Goal: Complete application form

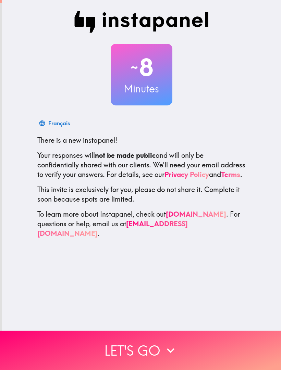
click at [107, 353] on button "Let's go" at bounding box center [140, 350] width 281 height 39
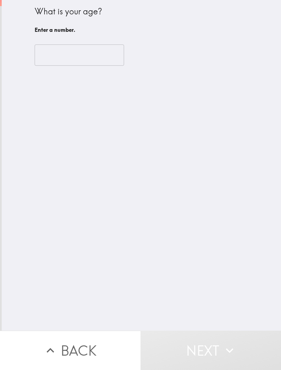
click at [88, 54] on input "number" at bounding box center [79, 55] width 89 height 21
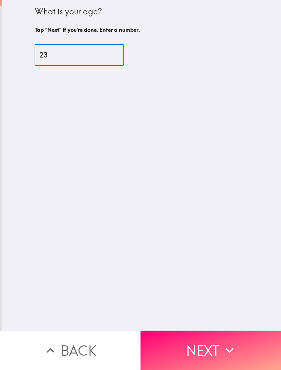
type input "23"
click at [210, 195] on div "What is your age? Tap "Next" if you're done. Enter a number. 23 ​" at bounding box center [141, 165] width 279 height 331
click at [233, 355] on icon "button" at bounding box center [229, 350] width 15 height 15
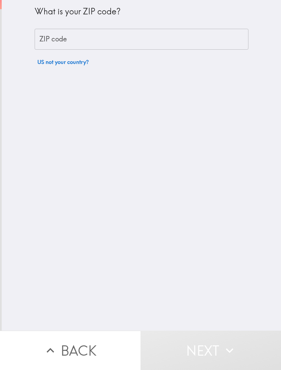
click at [170, 42] on input "ZIP code" at bounding box center [142, 39] width 214 height 21
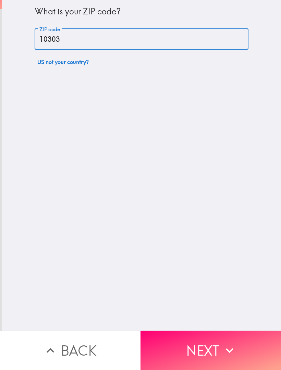
type input "10303"
click at [157, 160] on div "What is your ZIP code? ZIP code 10303 ZIP code US not your country?" at bounding box center [141, 165] width 279 height 331
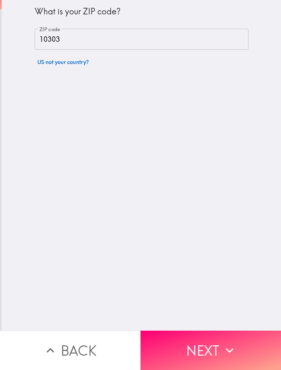
click at [195, 336] on button "Next" at bounding box center [210, 350] width 140 height 39
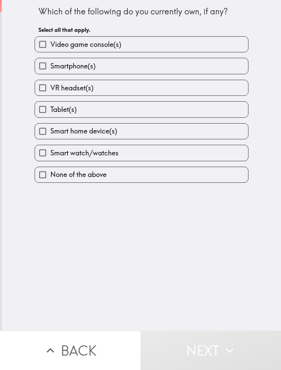
click at [203, 41] on label "Video game console(s)" at bounding box center [141, 44] width 213 height 15
click at [50, 41] on input "Video game console(s)" at bounding box center [42, 44] width 15 height 15
checkbox input "true"
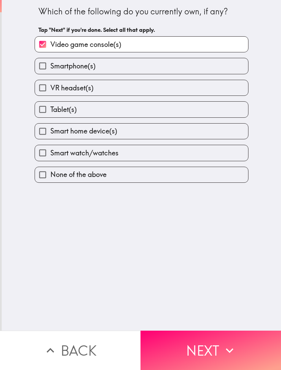
click at [195, 62] on label "Smartphone(s)" at bounding box center [141, 65] width 213 height 15
click at [50, 62] on input "Smartphone(s)" at bounding box center [42, 65] width 15 height 15
checkbox input "true"
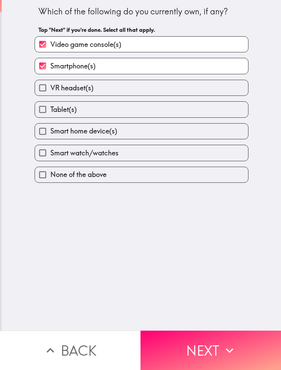
click at [186, 83] on label "VR headset(s)" at bounding box center [141, 87] width 213 height 15
click at [50, 83] on input "VR headset(s)" at bounding box center [42, 87] width 15 height 15
checkbox input "true"
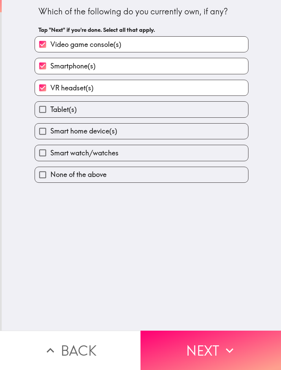
click at [178, 102] on label "Tablet(s)" at bounding box center [141, 109] width 213 height 15
click at [50, 102] on input "Tablet(s)" at bounding box center [42, 109] width 15 height 15
checkbox input "true"
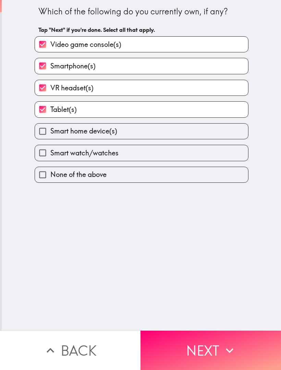
click at [152, 156] on label "Smart watch/watches" at bounding box center [141, 152] width 213 height 15
click at [50, 156] on input "Smart watch/watches" at bounding box center [42, 152] width 15 height 15
checkbox input "true"
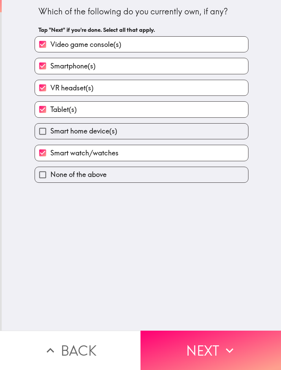
click at [166, 357] on button "Next" at bounding box center [210, 350] width 140 height 39
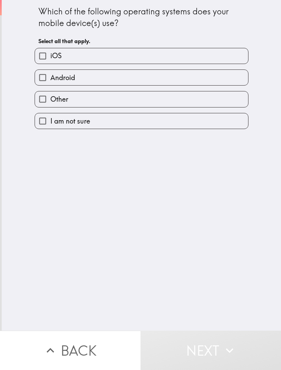
click at [178, 56] on label "iOS" at bounding box center [141, 55] width 213 height 15
click at [50, 56] on input "iOS" at bounding box center [42, 55] width 15 height 15
checkbox input "true"
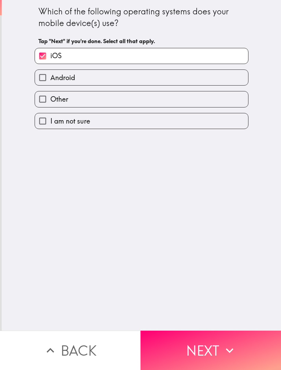
click at [217, 353] on button "Next" at bounding box center [210, 350] width 140 height 39
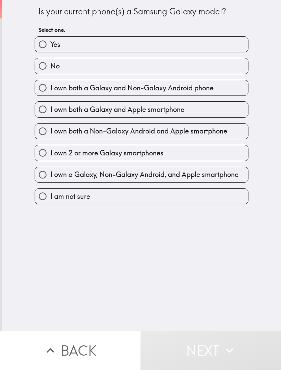
click at [212, 112] on label "I own both a Galaxy and Apple smartphone" at bounding box center [141, 109] width 213 height 15
click at [50, 112] on input "I own both a Galaxy and Apple smartphone" at bounding box center [42, 109] width 15 height 15
radio input "true"
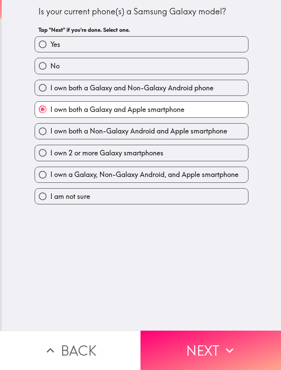
click at [172, 347] on button "Next" at bounding box center [210, 350] width 140 height 39
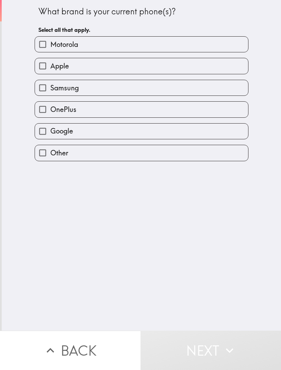
click at [171, 62] on label "Apple" at bounding box center [141, 65] width 213 height 15
click at [50, 62] on input "Apple" at bounding box center [42, 65] width 15 height 15
checkbox input "true"
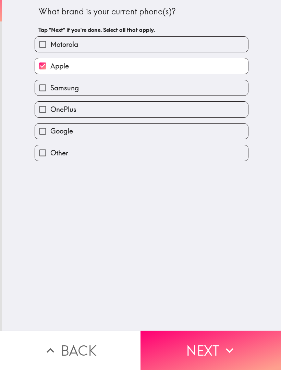
click at [162, 92] on label "Samsung" at bounding box center [141, 87] width 213 height 15
click at [50, 92] on input "Samsung" at bounding box center [42, 87] width 15 height 15
checkbox input "true"
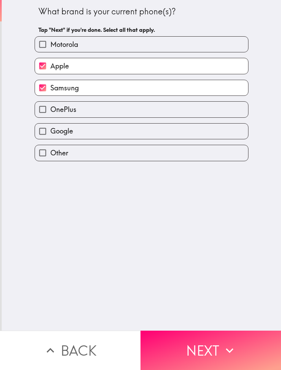
click at [183, 356] on button "Next" at bounding box center [210, 350] width 140 height 39
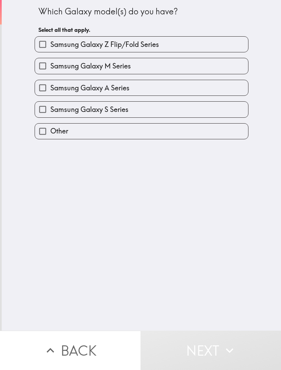
click at [168, 109] on label "Samsung Galaxy S Series" at bounding box center [141, 109] width 213 height 15
click at [50, 109] on input "Samsung Galaxy S Series" at bounding box center [42, 109] width 15 height 15
checkbox input "true"
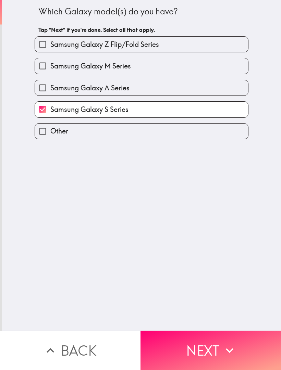
click at [213, 363] on button "Next" at bounding box center [210, 350] width 140 height 39
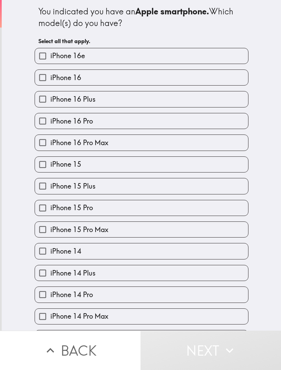
click at [171, 78] on label "iPhone 16" at bounding box center [141, 77] width 213 height 15
click at [50, 78] on input "iPhone 16" at bounding box center [42, 77] width 15 height 15
checkbox input "true"
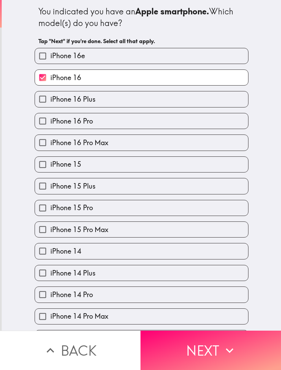
click at [200, 350] on button "Next" at bounding box center [210, 350] width 140 height 39
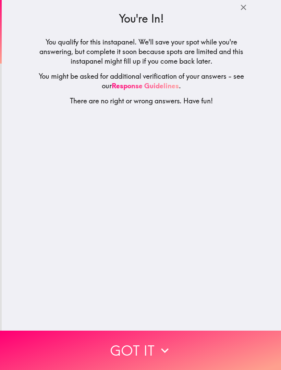
click at [154, 353] on button "Got it" at bounding box center [140, 350] width 281 height 39
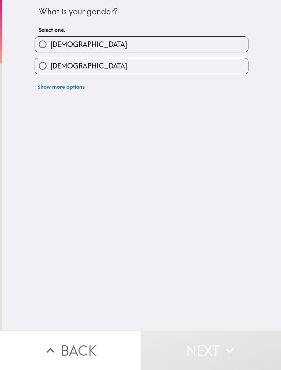
click at [160, 59] on label "[DEMOGRAPHIC_DATA]" at bounding box center [141, 65] width 213 height 15
click at [50, 59] on input "[DEMOGRAPHIC_DATA]" at bounding box center [42, 65] width 15 height 15
radio input "true"
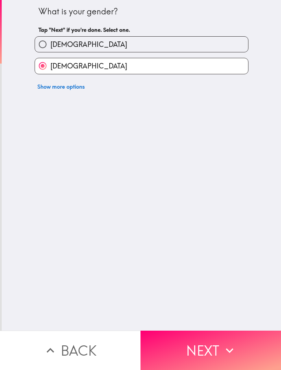
click at [213, 352] on button "Next" at bounding box center [210, 350] width 140 height 39
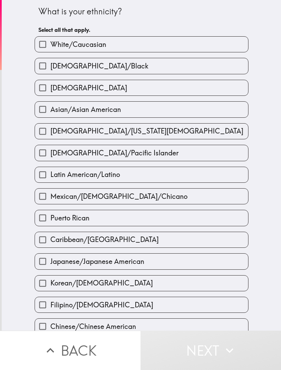
click at [167, 86] on label "[DEMOGRAPHIC_DATA]" at bounding box center [141, 87] width 213 height 15
click at [50, 86] on input "[DEMOGRAPHIC_DATA]" at bounding box center [42, 87] width 15 height 15
checkbox input "true"
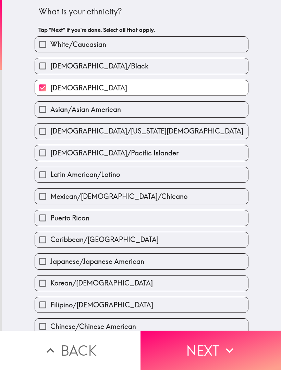
click at [211, 352] on button "Next" at bounding box center [210, 350] width 140 height 39
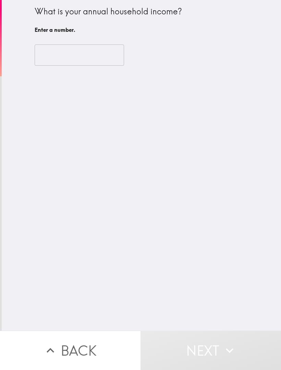
click at [100, 53] on input "number" at bounding box center [79, 55] width 89 height 21
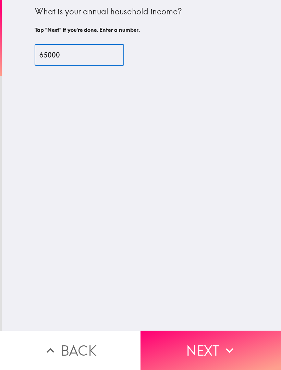
type input "65000"
click at [229, 191] on div "What is your annual household income? Tap "Next" if you're done. Enter a number…" at bounding box center [141, 165] width 279 height 331
click at [220, 350] on button "Next" at bounding box center [210, 350] width 140 height 39
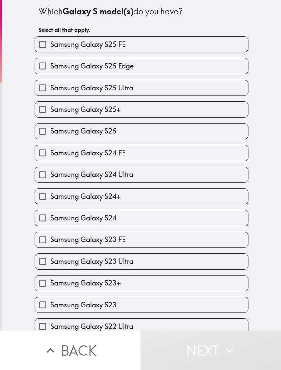
click at [173, 132] on label "Samsung Galaxy S25" at bounding box center [141, 131] width 213 height 15
click at [50, 132] on input "Samsung Galaxy S25" at bounding box center [42, 131] width 15 height 15
checkbox input "true"
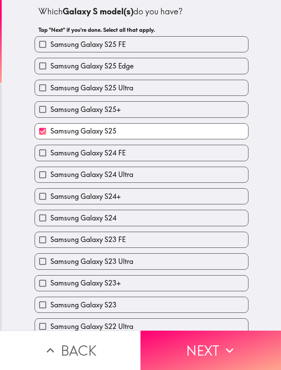
click at [191, 363] on button "Next" at bounding box center [210, 350] width 140 height 39
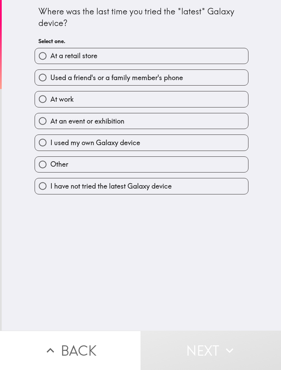
click at [213, 52] on label "At a retail store" at bounding box center [141, 55] width 213 height 15
click at [50, 52] on input "At a retail store" at bounding box center [42, 55] width 15 height 15
radio input "true"
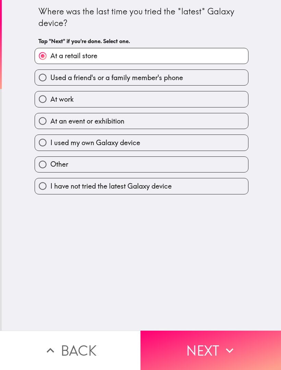
click at [194, 351] on button "Next" at bounding box center [210, 350] width 140 height 39
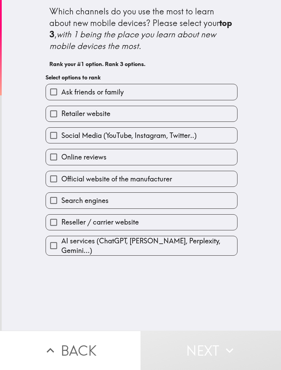
click at [193, 114] on label "Retailer website" at bounding box center [141, 113] width 191 height 15
click at [61, 114] on input "Retailer website" at bounding box center [53, 113] width 15 height 15
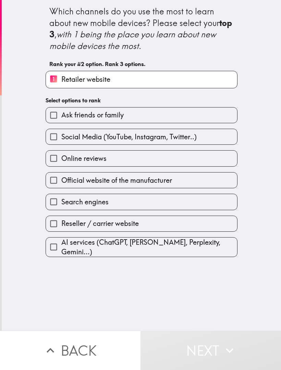
click at [202, 134] on label "Social Media (YouTube, Instagram, Twitter..)" at bounding box center [141, 136] width 191 height 15
click at [61, 134] on input "Social Media (YouTube, Instagram, Twitter..)" at bounding box center [53, 136] width 15 height 15
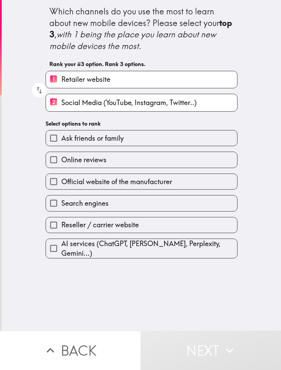
click at [210, 142] on label "Ask friends or family" at bounding box center [141, 137] width 191 height 15
click at [61, 142] on input "Ask friends or family" at bounding box center [53, 137] width 15 height 15
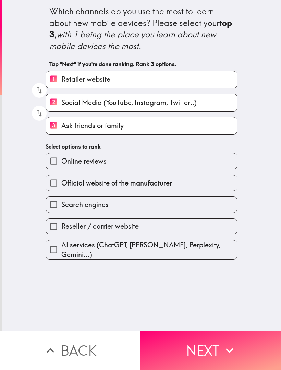
click at [195, 162] on label "Online reviews" at bounding box center [141, 160] width 191 height 15
click at [61, 162] on input "Online reviews" at bounding box center [53, 160] width 15 height 15
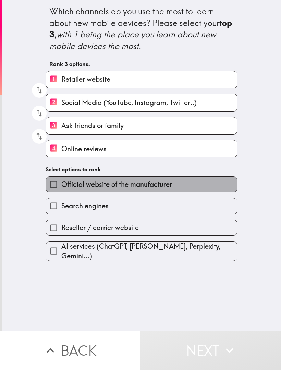
click at [199, 191] on label "Official website of the manufacturer" at bounding box center [141, 184] width 191 height 15
click at [61, 191] on input "Official website of the manufacturer" at bounding box center [53, 184] width 15 height 15
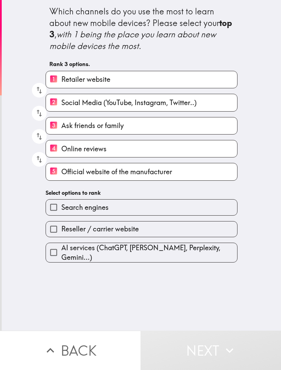
click at [174, 256] on span "AI services (ChatGPT, [PERSON_NAME], Perplexity, Gemini...)" at bounding box center [149, 252] width 176 height 19
click at [61, 256] on input "AI services (ChatGPT, [PERSON_NAME], Perplexity, Gemini...)" at bounding box center [53, 252] width 15 height 15
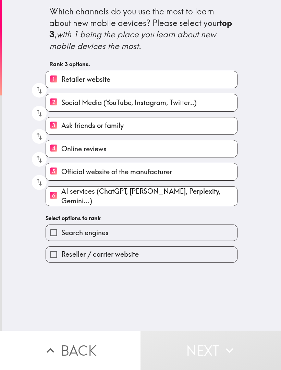
click at [155, 256] on label "Reseller / carrier website" at bounding box center [141, 254] width 191 height 15
click at [61, 256] on input "Reseller / carrier website" at bounding box center [53, 254] width 15 height 15
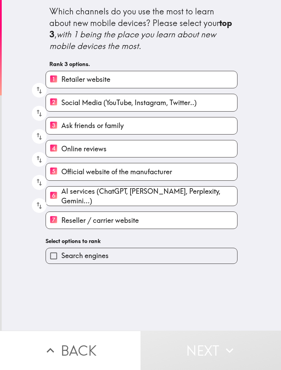
click at [165, 236] on div "Which channels do you use the most to learn about new mobile devices? Please se…" at bounding box center [141, 132] width 219 height 264
click at [164, 252] on label "Search engines" at bounding box center [141, 255] width 191 height 15
click at [61, 252] on input "Search engines" at bounding box center [53, 255] width 15 height 15
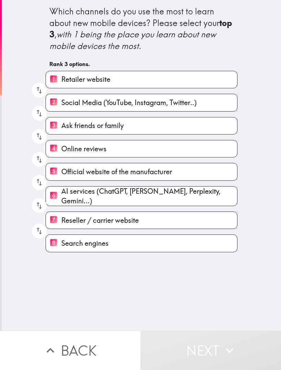
click at [181, 361] on button "Next" at bounding box center [210, 350] width 140 height 39
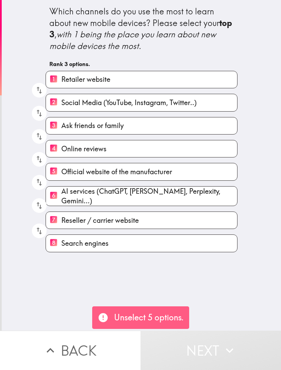
click at [169, 240] on label "8 Search engines" at bounding box center [141, 243] width 191 height 17
click at [61, 240] on input "8 Search engines" at bounding box center [53, 243] width 15 height 17
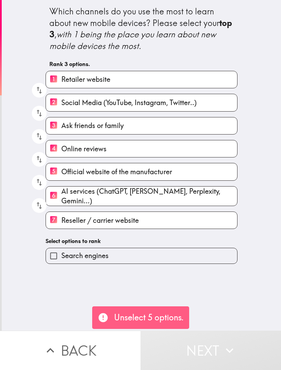
click at [180, 221] on label "7 Reseller / carrier website" at bounding box center [141, 220] width 191 height 17
click at [61, 221] on input "7 Reseller / carrier website" at bounding box center [53, 220] width 15 height 17
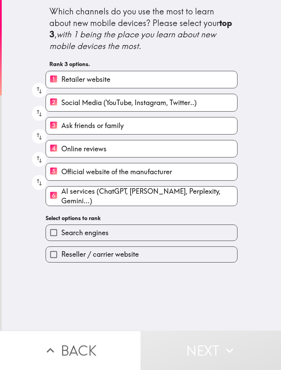
click at [167, 126] on label "3 Ask friends or family" at bounding box center [141, 125] width 191 height 17
click at [61, 126] on input "3 Ask friends or family" at bounding box center [53, 125] width 15 height 17
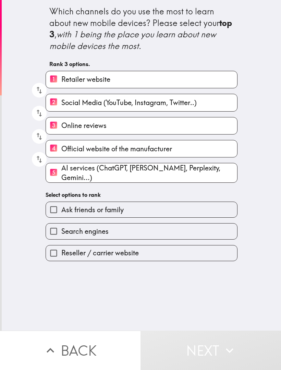
click at [164, 125] on label "3 Online reviews" at bounding box center [141, 125] width 191 height 17
click at [61, 125] on input "3 Online reviews" at bounding box center [53, 125] width 15 height 17
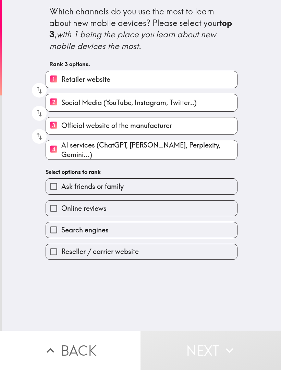
click at [175, 128] on label "3 Official website of the manufacturer" at bounding box center [141, 125] width 191 height 17
click at [61, 128] on input "3 Official website of the manufacturer" at bounding box center [53, 125] width 15 height 17
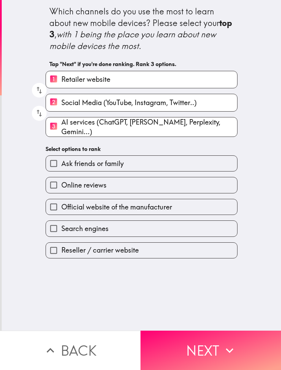
click at [199, 357] on button "Next" at bounding box center [210, 350] width 140 height 39
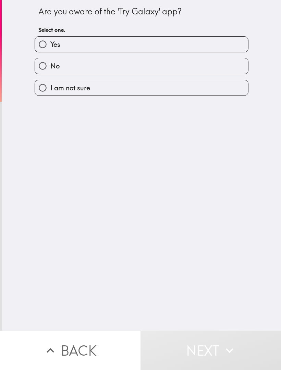
click at [152, 90] on label "I am not sure" at bounding box center [141, 87] width 213 height 15
click at [50, 90] on input "I am not sure" at bounding box center [42, 87] width 15 height 15
radio input "true"
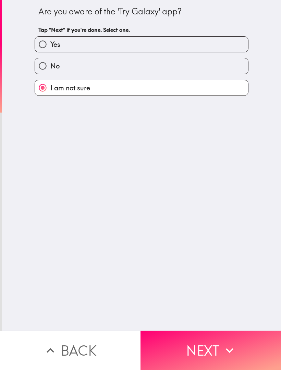
click at [198, 356] on button "Next" at bounding box center [210, 350] width 140 height 39
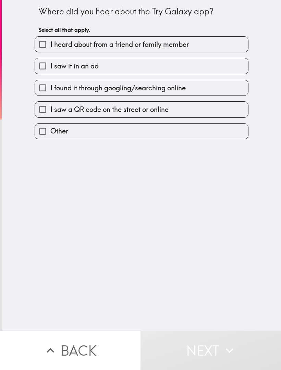
click at [201, 89] on label "I found it through googling/searching online" at bounding box center [141, 87] width 213 height 15
click at [50, 89] on input "I found it through googling/searching online" at bounding box center [42, 87] width 15 height 15
checkbox input "true"
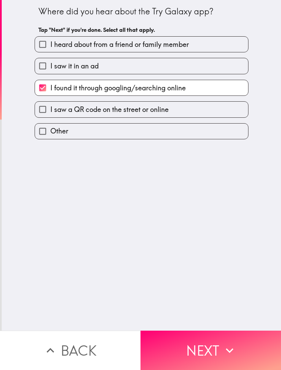
click at [206, 351] on button "Next" at bounding box center [210, 350] width 140 height 39
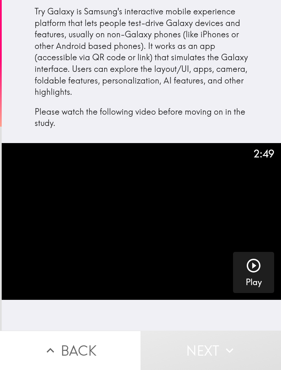
click at [262, 254] on button "Play" at bounding box center [253, 272] width 41 height 41
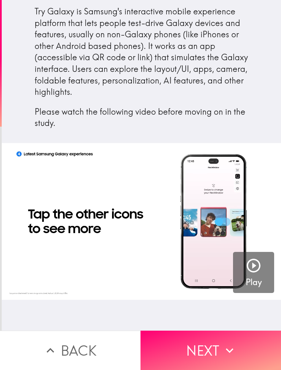
click at [187, 350] on button "Next" at bounding box center [210, 350] width 140 height 39
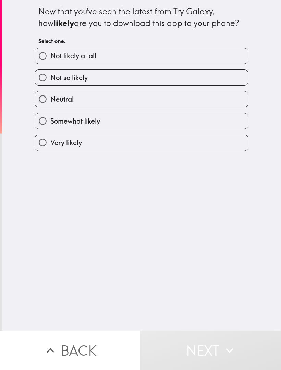
click at [151, 142] on label "Very likely" at bounding box center [141, 142] width 213 height 15
click at [50, 142] on input "Very likely" at bounding box center [42, 142] width 15 height 15
radio input "true"
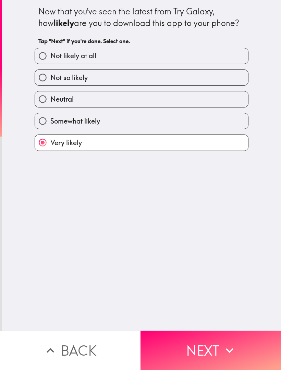
click at [220, 349] on button "Next" at bounding box center [210, 350] width 140 height 39
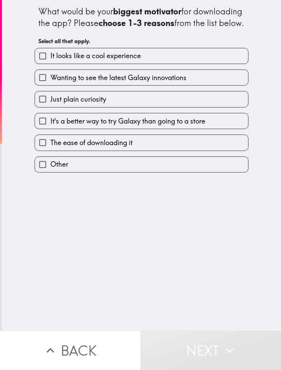
click at [185, 64] on label "It looks like a cool experience" at bounding box center [141, 55] width 213 height 15
click at [50, 64] on input "It looks like a cool experience" at bounding box center [42, 55] width 15 height 15
checkbox input "true"
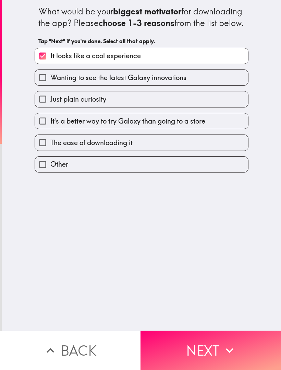
click at [177, 150] on label "The ease of downloading it" at bounding box center [141, 142] width 213 height 15
click at [50, 150] on input "The ease of downloading it" at bounding box center [42, 142] width 15 height 15
checkbox input "true"
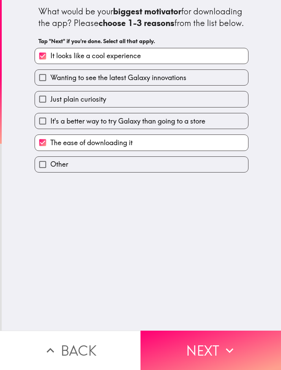
click at [216, 354] on button "Next" at bounding box center [210, 350] width 140 height 39
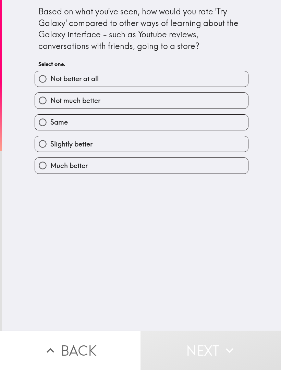
click at [164, 165] on label "Much better" at bounding box center [141, 165] width 213 height 15
click at [50, 165] on input "Much better" at bounding box center [42, 165] width 15 height 15
radio input "true"
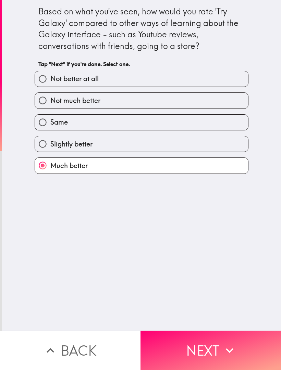
click at [211, 351] on button "Next" at bounding box center [210, 350] width 140 height 39
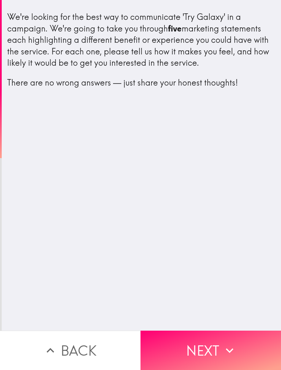
click at [206, 351] on button "Next" at bounding box center [210, 350] width 140 height 39
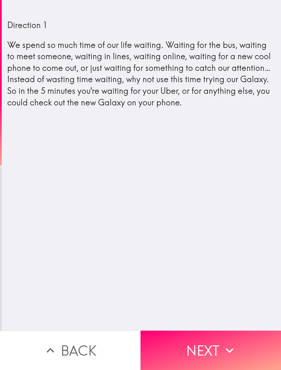
click at [231, 358] on button "Next" at bounding box center [210, 350] width 140 height 39
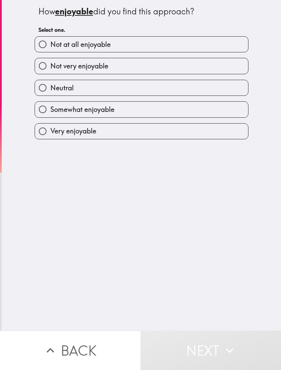
click at [177, 136] on label "Very enjoyable" at bounding box center [141, 131] width 213 height 15
click at [50, 136] on input "Very enjoyable" at bounding box center [42, 131] width 15 height 15
radio input "true"
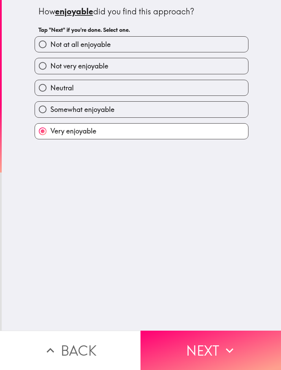
click at [192, 352] on button "Next" at bounding box center [210, 350] width 140 height 39
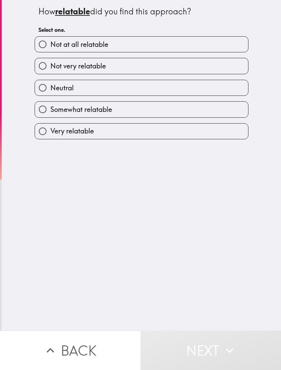
click at [175, 131] on label "Very relatable" at bounding box center [141, 131] width 213 height 15
click at [50, 131] on input "Very relatable" at bounding box center [42, 131] width 15 height 15
radio input "true"
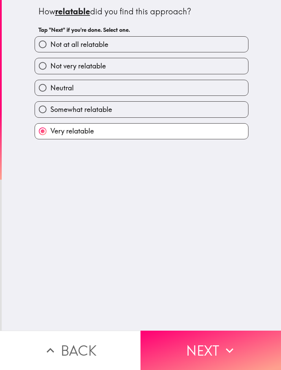
click at [188, 358] on button "Next" at bounding box center [210, 350] width 140 height 39
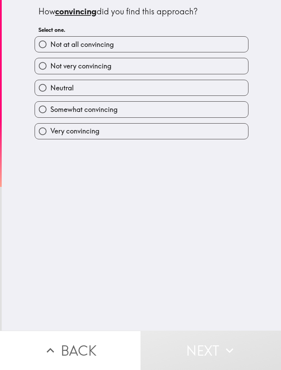
click at [180, 134] on label "Very convincing" at bounding box center [141, 131] width 213 height 15
click at [50, 134] on input "Very convincing" at bounding box center [42, 131] width 15 height 15
radio input "true"
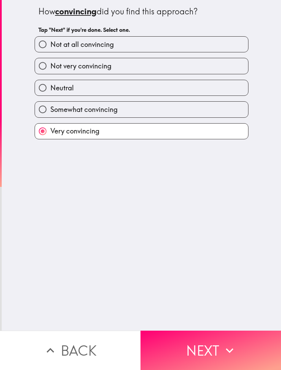
click at [187, 352] on button "Next" at bounding box center [210, 350] width 140 height 39
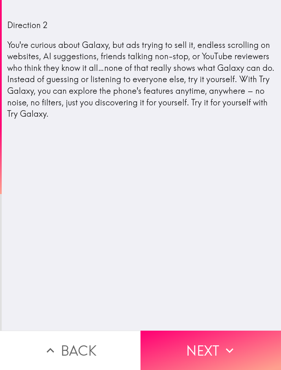
click at [236, 348] on icon "button" at bounding box center [229, 350] width 15 height 15
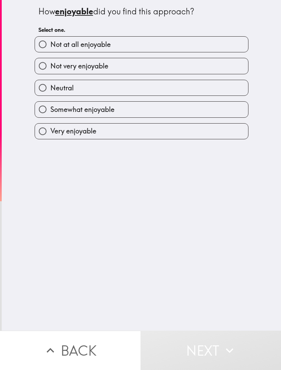
click at [165, 135] on label "Very enjoyable" at bounding box center [141, 131] width 213 height 15
click at [50, 135] on input "Very enjoyable" at bounding box center [42, 131] width 15 height 15
radio input "true"
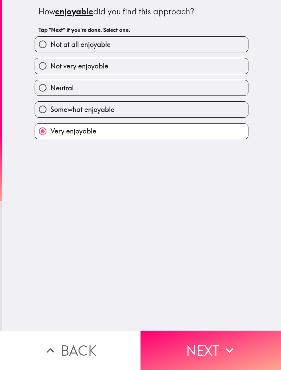
click at [189, 363] on button "Next" at bounding box center [210, 350] width 140 height 39
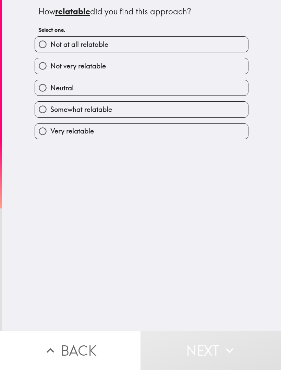
click at [173, 139] on label "Very relatable" at bounding box center [141, 131] width 213 height 15
click at [50, 139] on input "Very relatable" at bounding box center [42, 131] width 15 height 15
radio input "true"
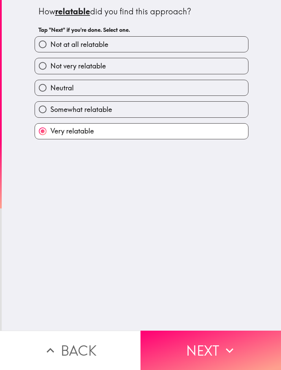
click at [184, 356] on button "Next" at bounding box center [210, 350] width 140 height 39
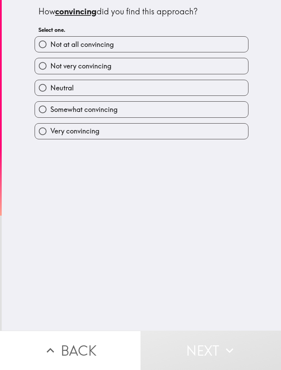
click at [121, 136] on label "Very convincing" at bounding box center [141, 131] width 213 height 15
click at [50, 136] on input "Very convincing" at bounding box center [42, 131] width 15 height 15
radio input "true"
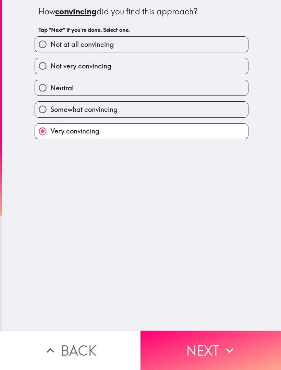
click at [175, 354] on button "Next" at bounding box center [210, 350] width 140 height 39
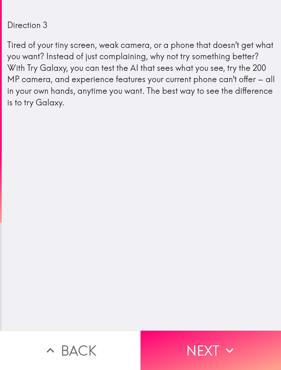
click at [242, 343] on button "Next" at bounding box center [210, 350] width 140 height 39
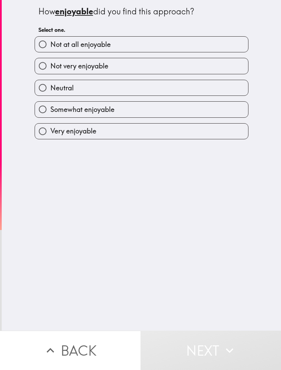
click at [195, 138] on label "Very enjoyable" at bounding box center [141, 131] width 213 height 15
click at [50, 138] on input "Very enjoyable" at bounding box center [42, 131] width 15 height 15
radio input "true"
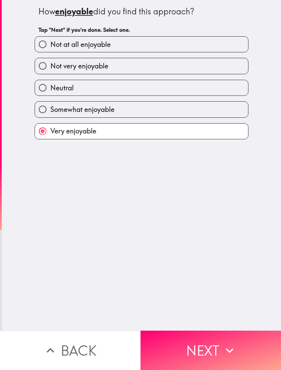
click at [193, 358] on button "Next" at bounding box center [210, 350] width 140 height 39
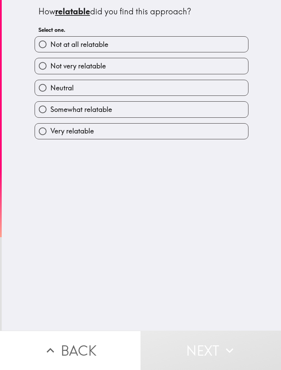
click at [201, 128] on label "Very relatable" at bounding box center [141, 131] width 213 height 15
click at [50, 128] on input "Very relatable" at bounding box center [42, 131] width 15 height 15
radio input "true"
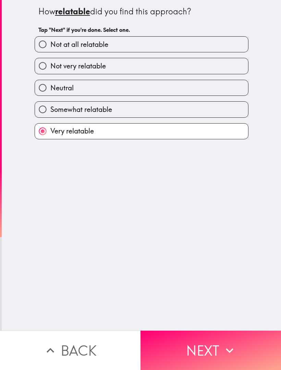
click at [189, 362] on button "Next" at bounding box center [210, 350] width 140 height 39
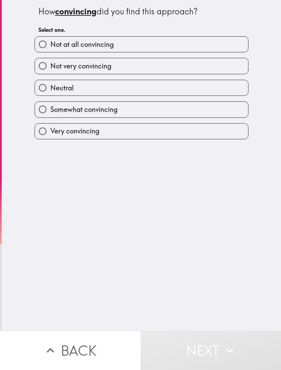
click at [186, 132] on label "Very convincing" at bounding box center [141, 131] width 213 height 15
click at [50, 132] on input "Very convincing" at bounding box center [42, 131] width 15 height 15
radio input "true"
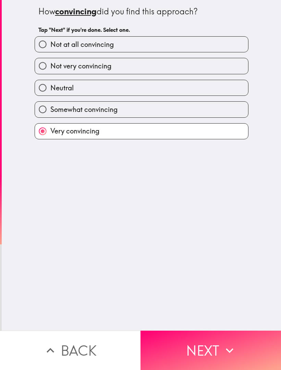
click at [187, 359] on button "Next" at bounding box center [210, 350] width 140 height 39
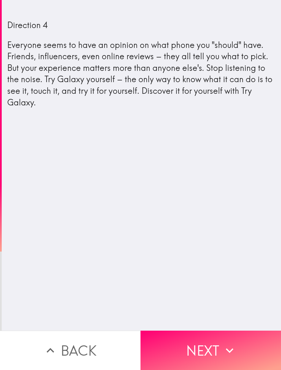
click at [223, 361] on button "Next" at bounding box center [210, 350] width 140 height 39
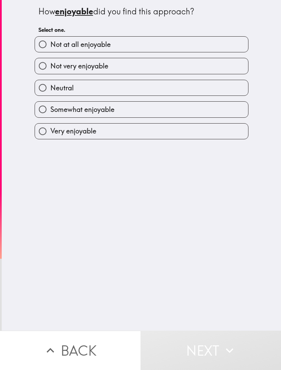
click at [195, 132] on label "Very enjoyable" at bounding box center [141, 131] width 213 height 15
click at [50, 132] on input "Very enjoyable" at bounding box center [42, 131] width 15 height 15
radio input "true"
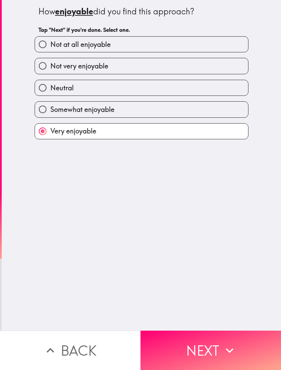
click at [190, 353] on button "Next" at bounding box center [210, 350] width 140 height 39
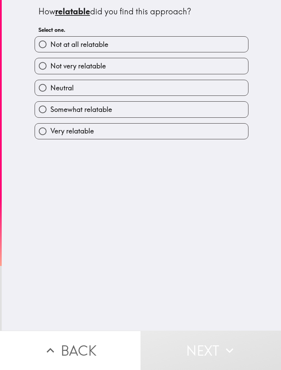
click at [188, 138] on label "Very relatable" at bounding box center [141, 131] width 213 height 15
click at [50, 138] on input "Very relatable" at bounding box center [42, 131] width 15 height 15
radio input "true"
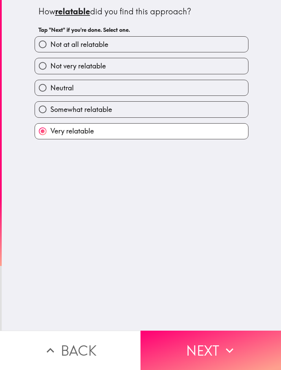
click at [188, 349] on button "Next" at bounding box center [210, 350] width 140 height 39
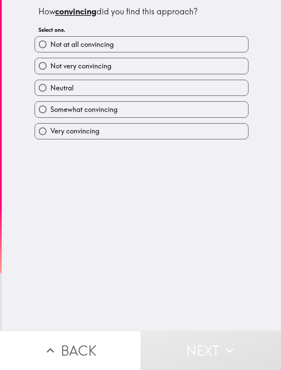
click at [187, 139] on label "Very convincing" at bounding box center [141, 131] width 213 height 15
click at [50, 139] on input "Very convincing" at bounding box center [42, 131] width 15 height 15
radio input "true"
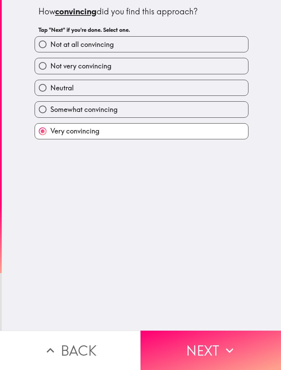
click at [179, 360] on button "Next" at bounding box center [210, 350] width 140 height 39
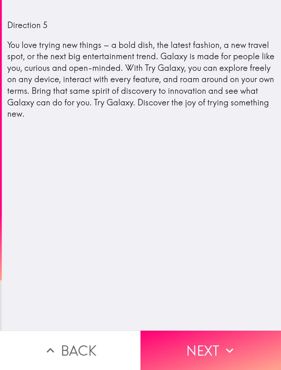
click at [218, 348] on button "Next" at bounding box center [210, 350] width 140 height 39
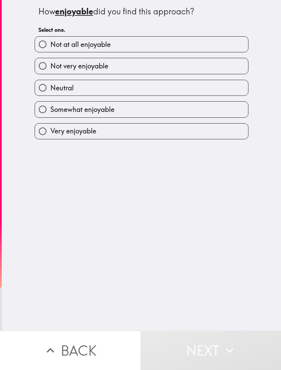
click at [193, 131] on label "Very enjoyable" at bounding box center [141, 131] width 213 height 15
click at [50, 131] on input "Very enjoyable" at bounding box center [42, 131] width 15 height 15
radio input "true"
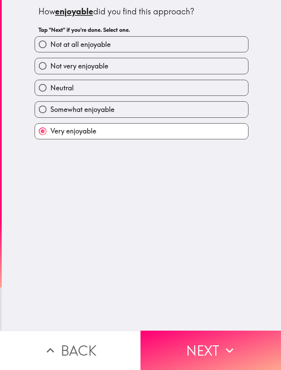
click at [198, 356] on button "Next" at bounding box center [210, 350] width 140 height 39
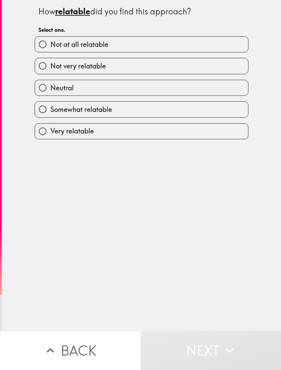
click at [210, 107] on label "Somewhat relatable" at bounding box center [141, 109] width 213 height 15
click at [50, 107] on input "Somewhat relatable" at bounding box center [42, 109] width 15 height 15
radio input "true"
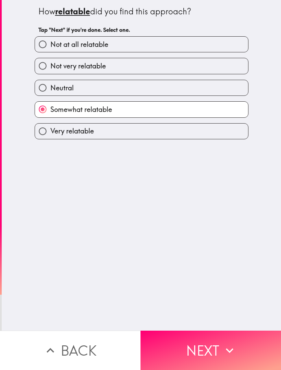
click at [206, 350] on button "Next" at bounding box center [210, 350] width 140 height 39
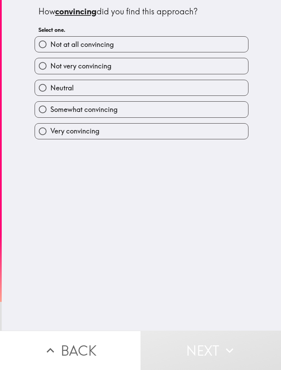
click at [222, 108] on label "Somewhat convincing" at bounding box center [141, 109] width 213 height 15
click at [50, 108] on input "Somewhat convincing" at bounding box center [42, 109] width 15 height 15
radio input "true"
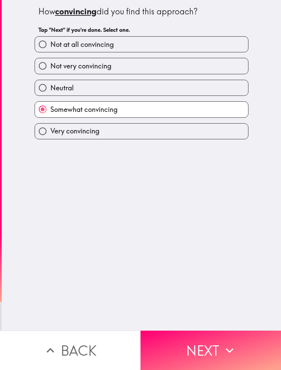
click at [204, 342] on button "Next" at bounding box center [210, 350] width 140 height 39
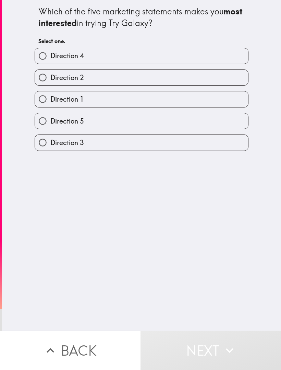
click at [182, 142] on label "Direction 3" at bounding box center [141, 142] width 213 height 15
click at [50, 142] on input "Direction 3" at bounding box center [42, 142] width 15 height 15
radio input "true"
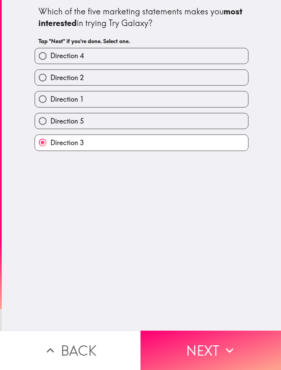
click at [195, 343] on button "Next" at bounding box center [210, 350] width 140 height 39
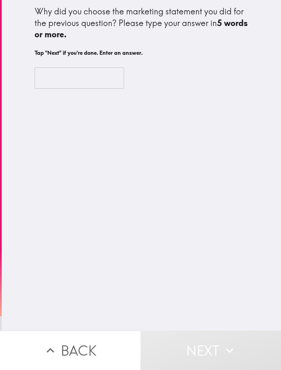
click at [87, 78] on input "text" at bounding box center [79, 77] width 89 height 21
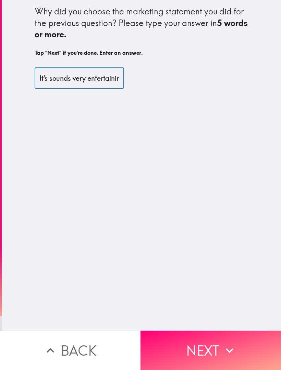
type input "It’s sounds very entertaining and great wording"
click at [203, 171] on div "Why did you choose the marketing statement you did for the previous question? P…" at bounding box center [141, 165] width 279 height 331
click at [223, 351] on icon "button" at bounding box center [229, 350] width 15 height 15
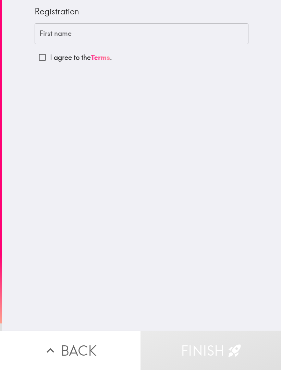
click at [137, 37] on input "First name" at bounding box center [142, 33] width 214 height 21
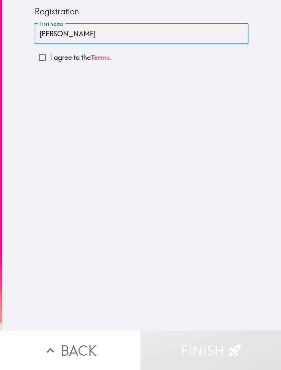
type input "[PERSON_NAME]"
click at [37, 64] on input "I agree to the Terms ." at bounding box center [42, 57] width 15 height 15
checkbox input "true"
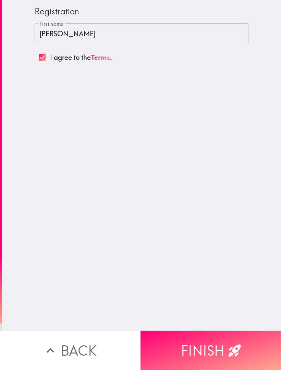
click at [206, 352] on button "Finish" at bounding box center [210, 350] width 140 height 39
